Goal: Task Accomplishment & Management: Use online tool/utility

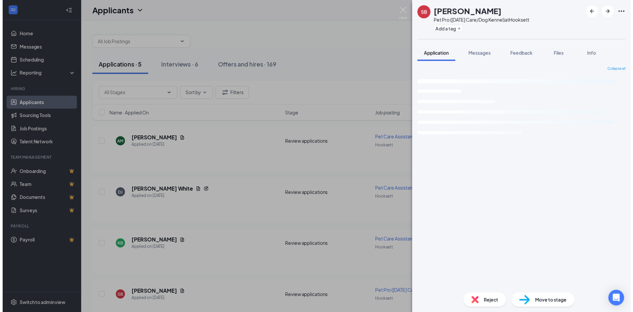
scroll to position [33, 0]
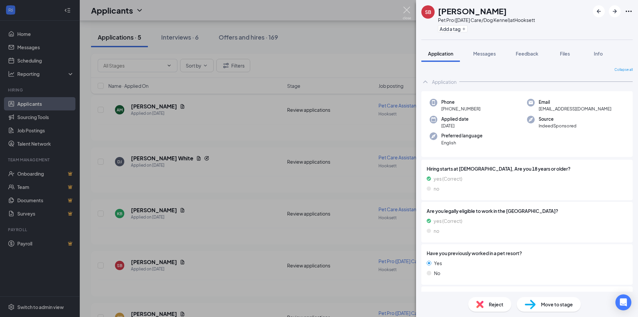
click at [405, 10] on img at bounding box center [407, 13] width 8 height 13
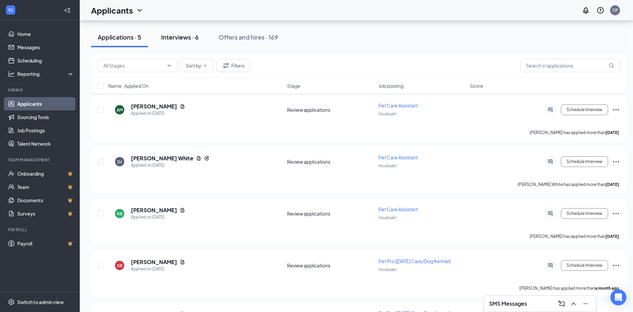
click at [179, 36] on div "Interviews · 6" at bounding box center [180, 37] width 38 height 8
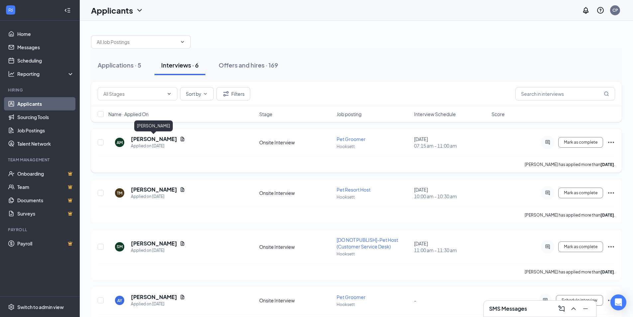
click at [158, 139] on h5 "[PERSON_NAME]" at bounding box center [154, 138] width 46 height 7
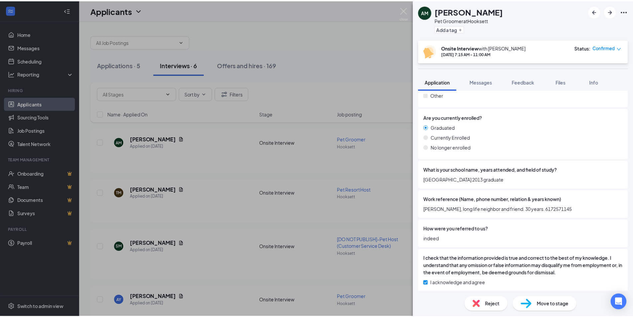
scroll to position [805, 0]
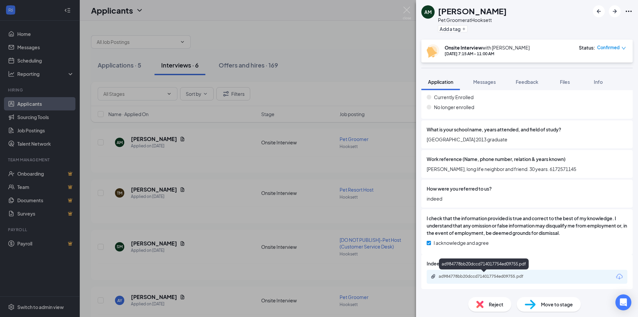
click at [492, 275] on div "ad984778bb20dccd714017754ed09755.pdf" at bounding box center [485, 276] width 93 height 5
click at [411, 10] on div "AM [PERSON_NAME] Pet Groomer at Hooksett Add a tag Onsite Interview with [PERSO…" at bounding box center [319, 158] width 638 height 317
click at [406, 9] on div "Applicants CP" at bounding box center [359, 10] width 558 height 21
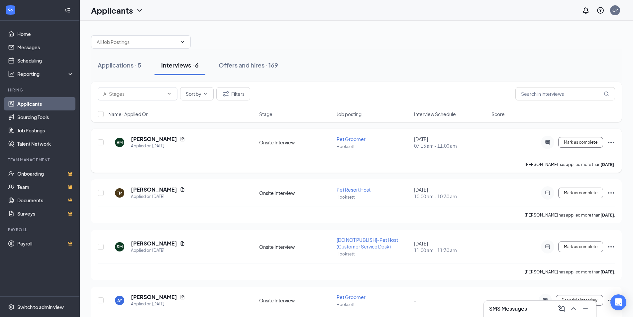
click at [612, 141] on icon "Ellipses" at bounding box center [611, 142] width 8 height 8
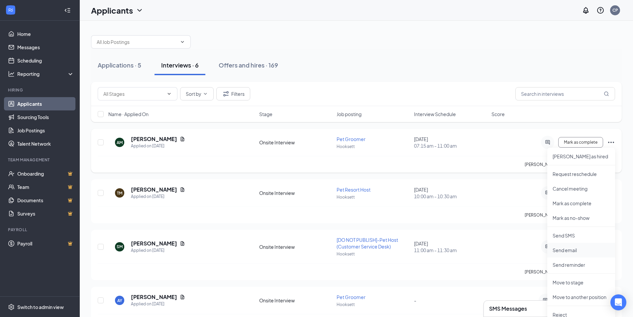
scroll to position [100, 0]
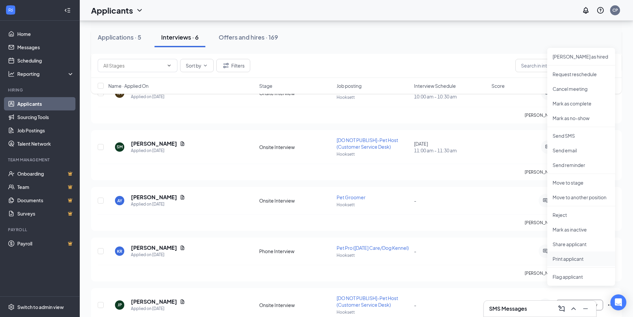
click at [569, 259] on p "Print applicant" at bounding box center [581, 258] width 57 height 7
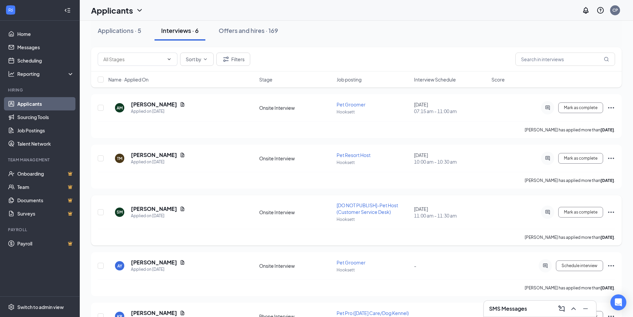
scroll to position [0, 0]
